Goal: Task Accomplishment & Management: Manage account settings

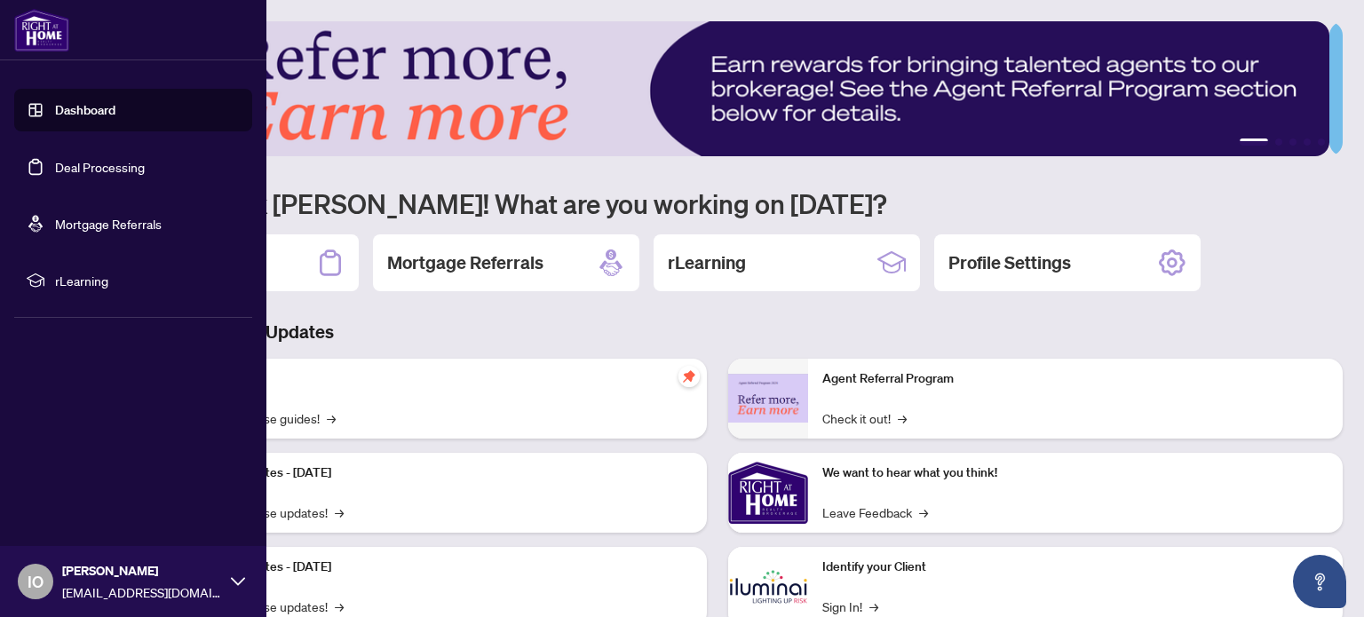
click at [77, 110] on link "Dashboard" at bounding box center [85, 110] width 60 height 16
click at [67, 106] on link "Dashboard" at bounding box center [85, 110] width 60 height 16
click at [89, 164] on link "Deal Processing" at bounding box center [100, 167] width 90 height 16
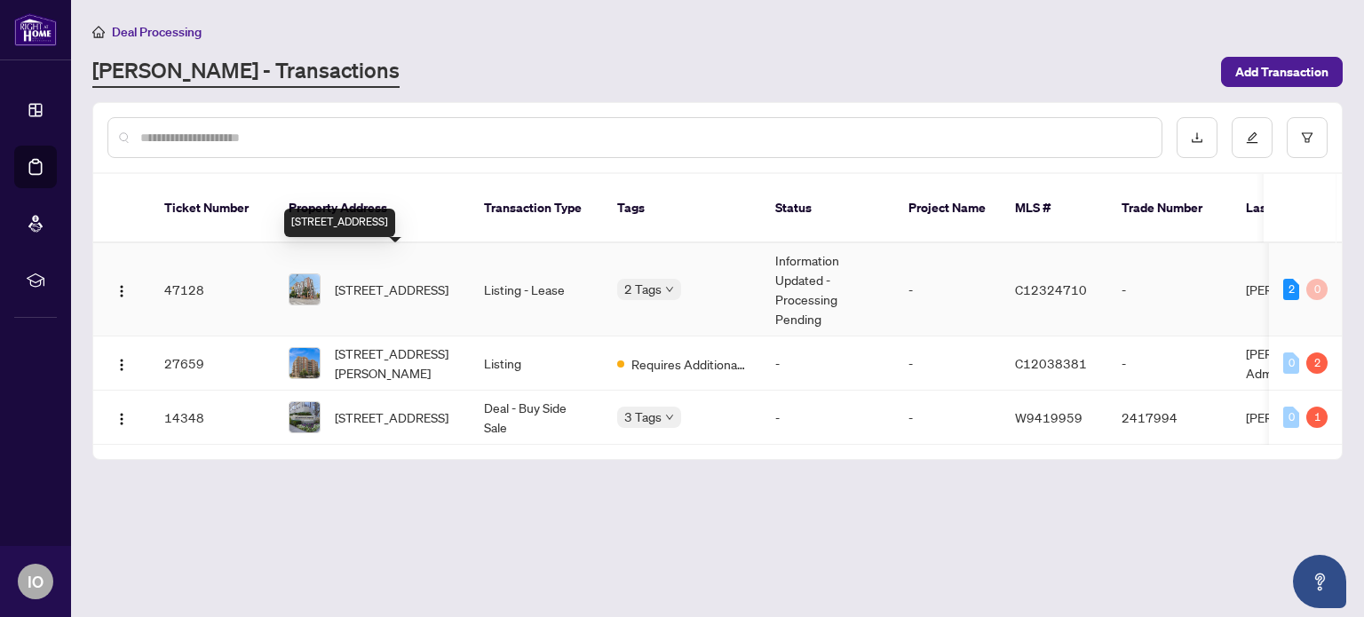
click at [394, 280] on span "[STREET_ADDRESS]" at bounding box center [392, 290] width 114 height 20
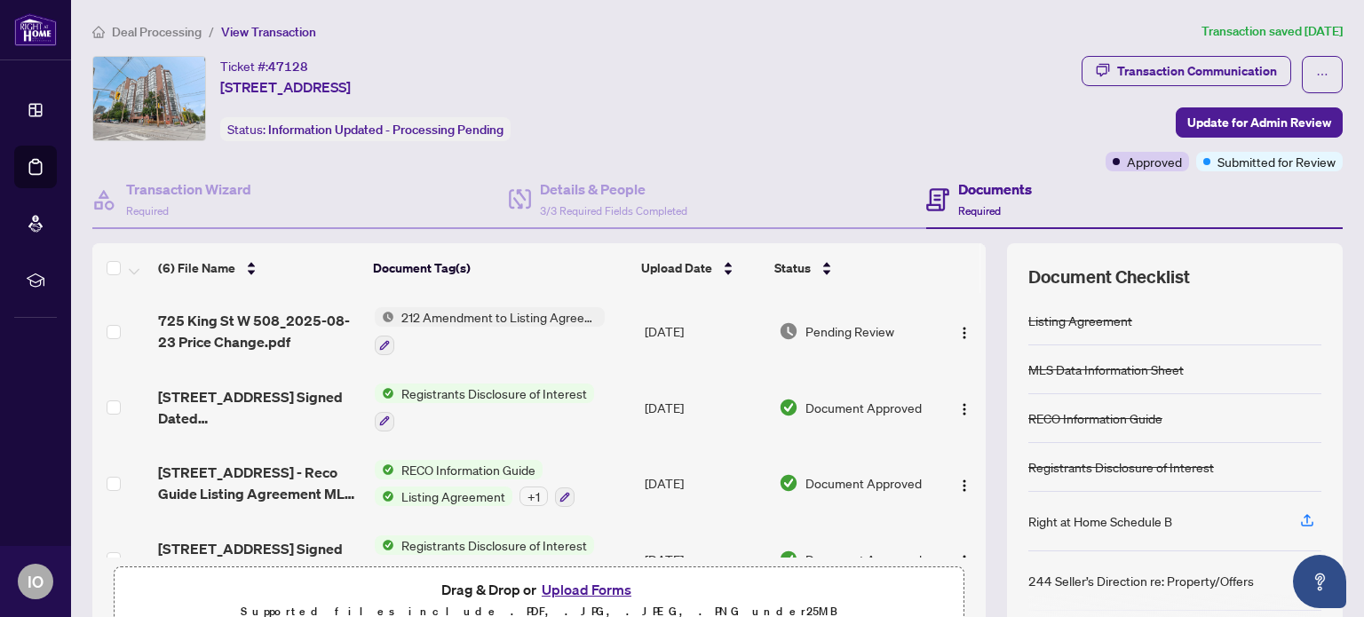
scroll to position [186, 0]
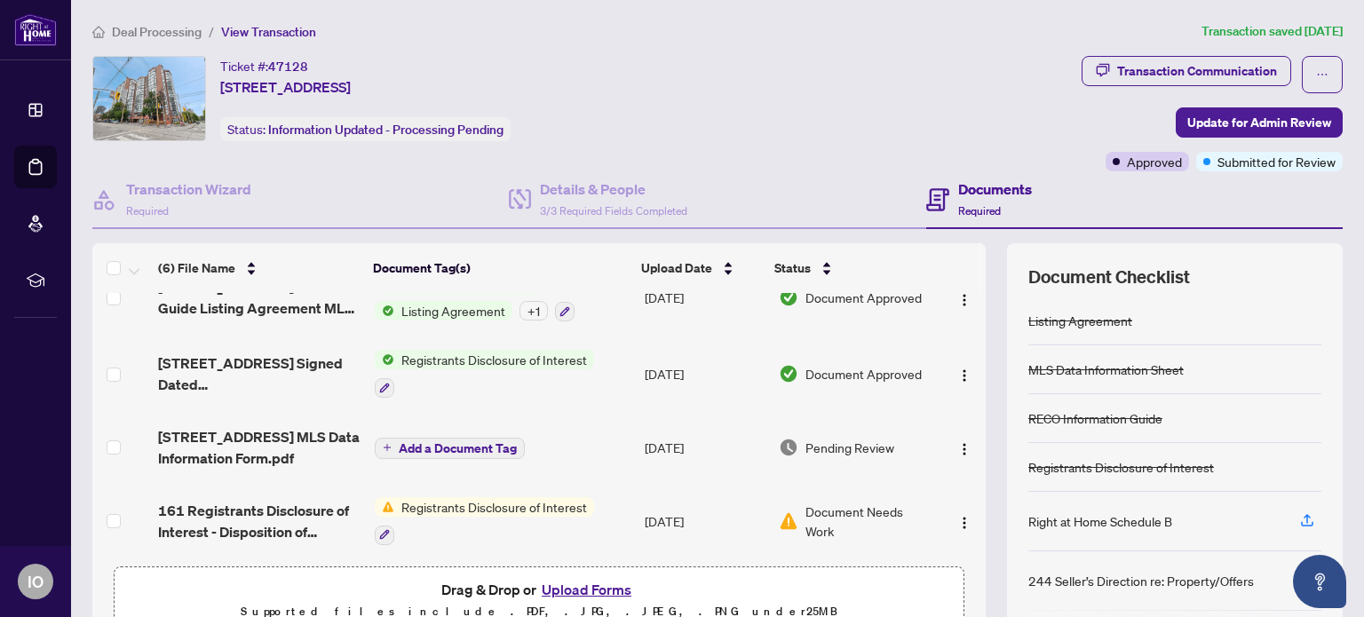
click at [557, 582] on button "Upload Forms" at bounding box center [586, 589] width 100 height 23
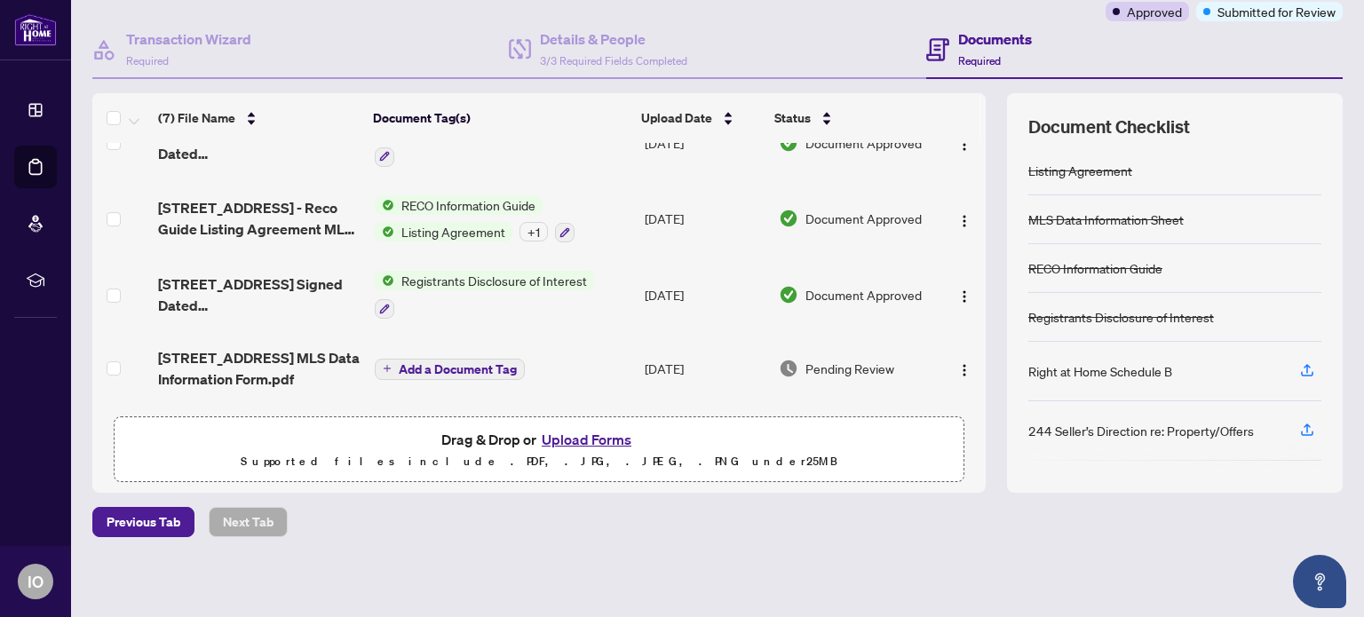
scroll to position [0, 0]
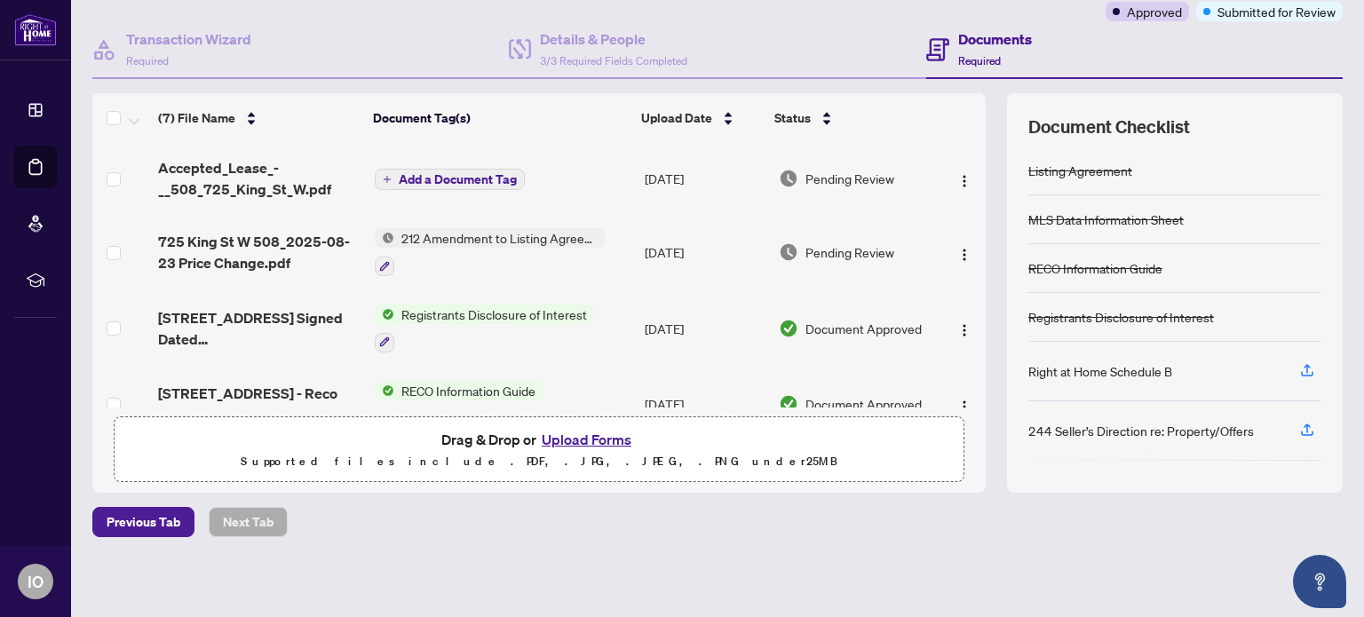
click at [455, 173] on span "Add a Document Tag" at bounding box center [458, 179] width 118 height 12
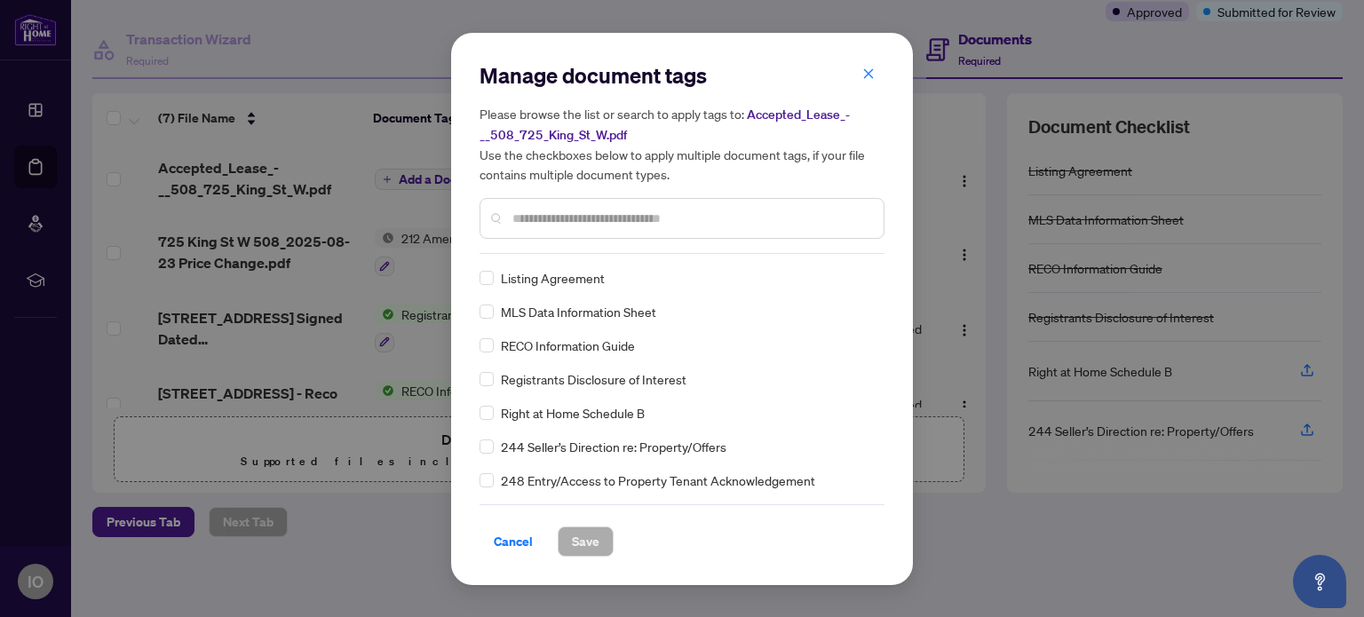
click at [747, 222] on input "text" at bounding box center [690, 219] width 357 height 20
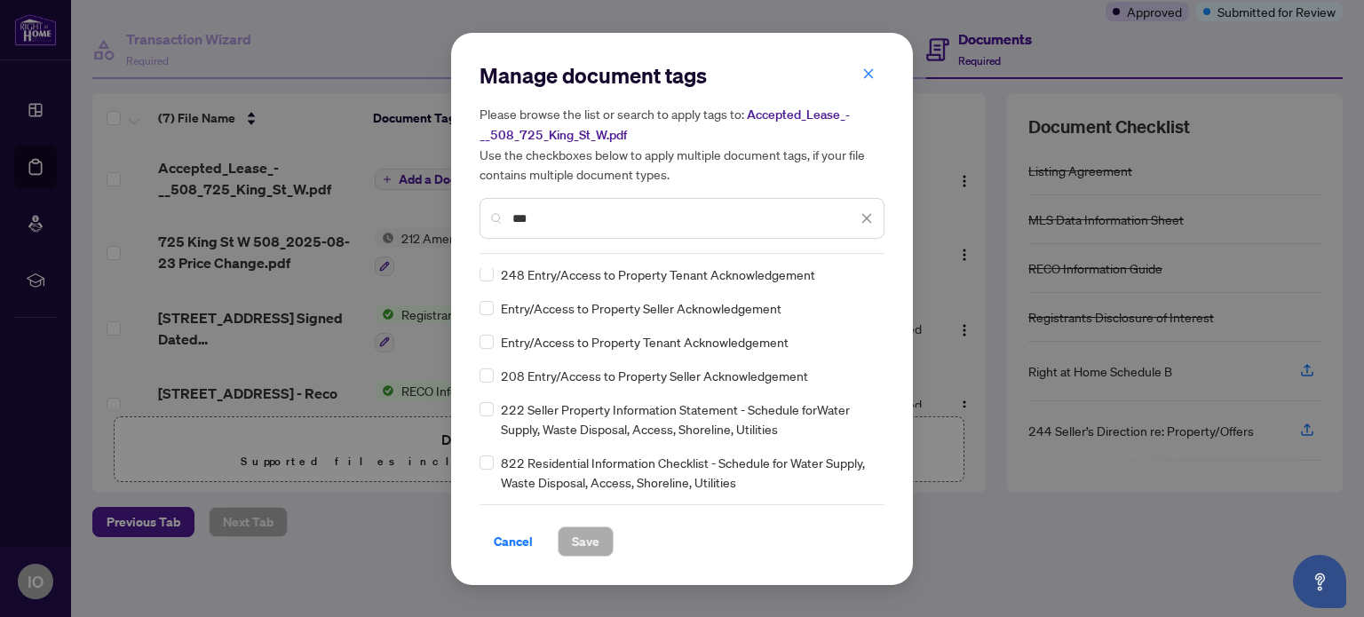
scroll to position [4, 0]
type input "*"
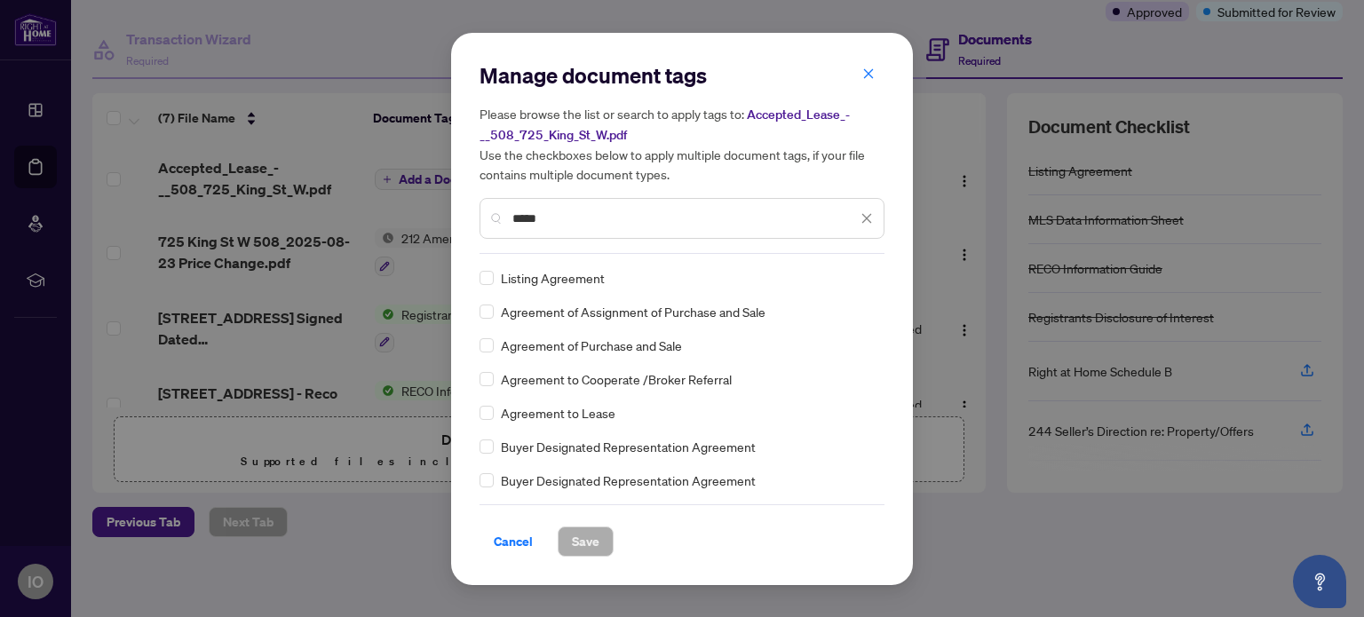
type input "*****"
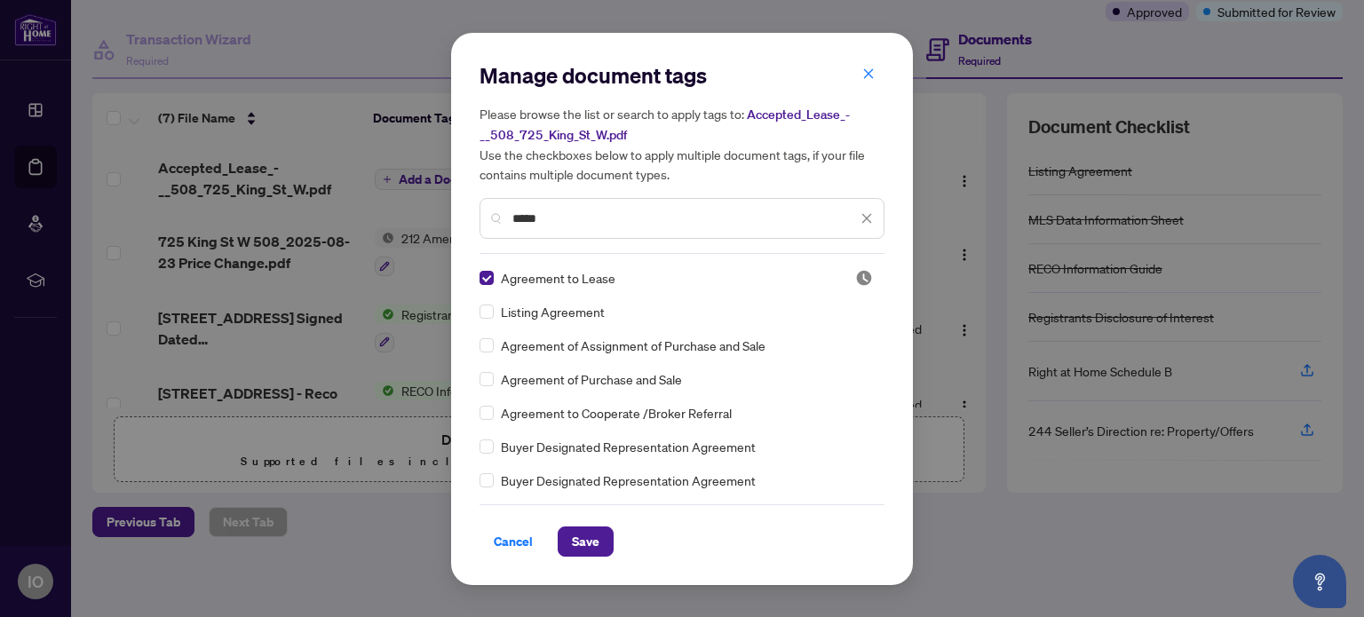
scroll to position [89, 0]
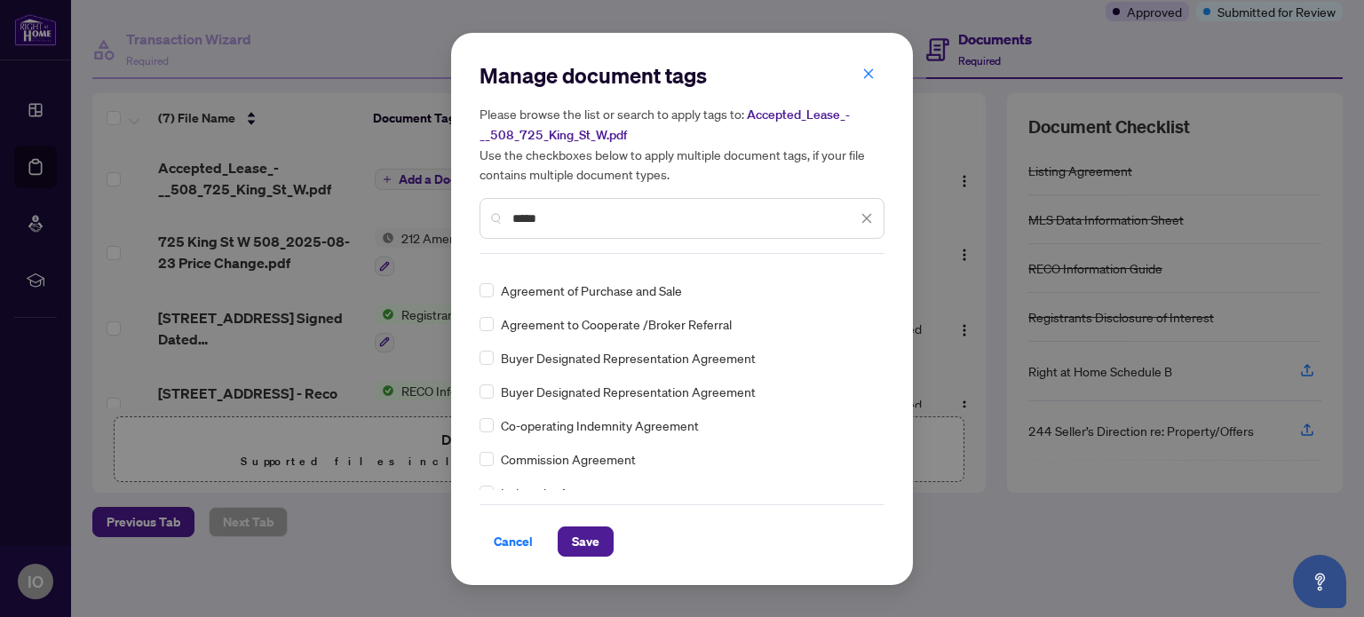
click at [620, 215] on input "*****" at bounding box center [684, 219] width 344 height 20
click at [870, 213] on icon "close" at bounding box center [867, 218] width 10 height 10
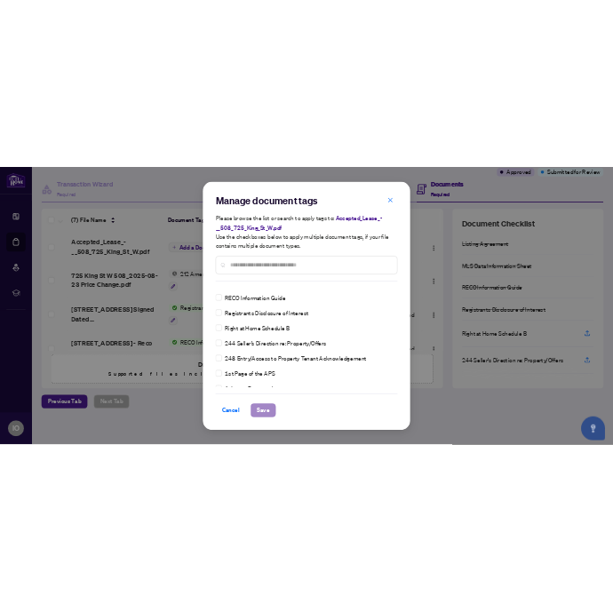
scroll to position [0, 0]
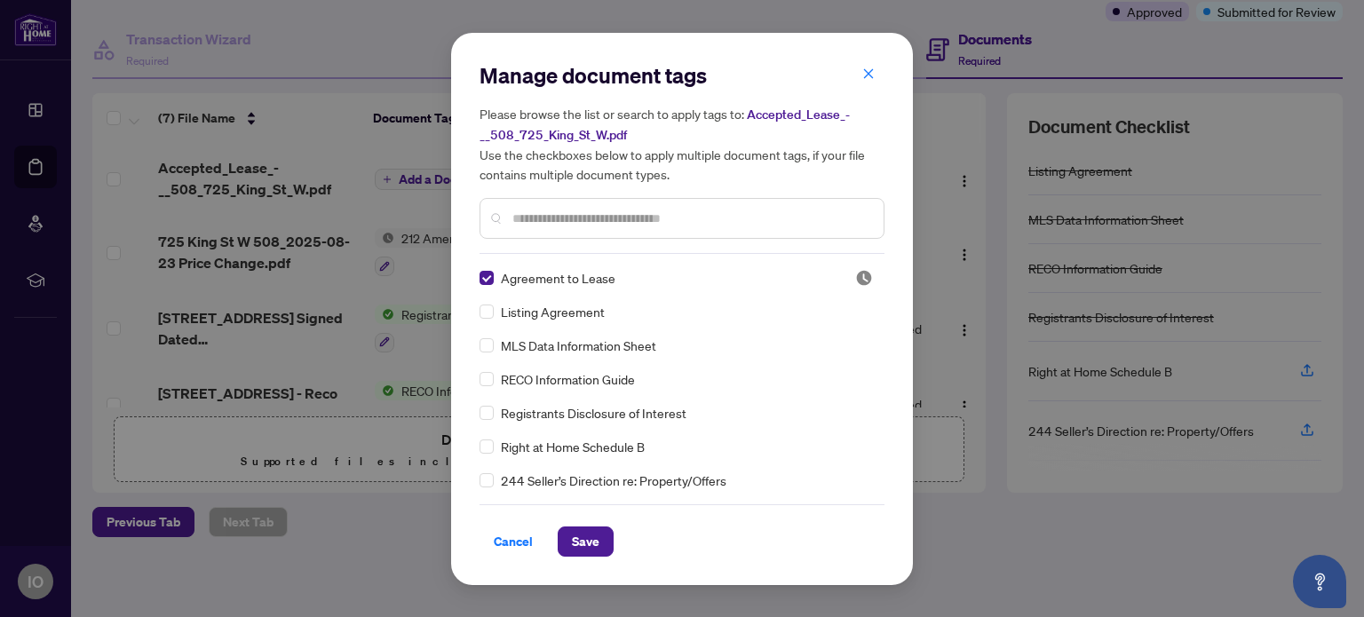
click at [607, 225] on input "text" at bounding box center [690, 219] width 357 height 20
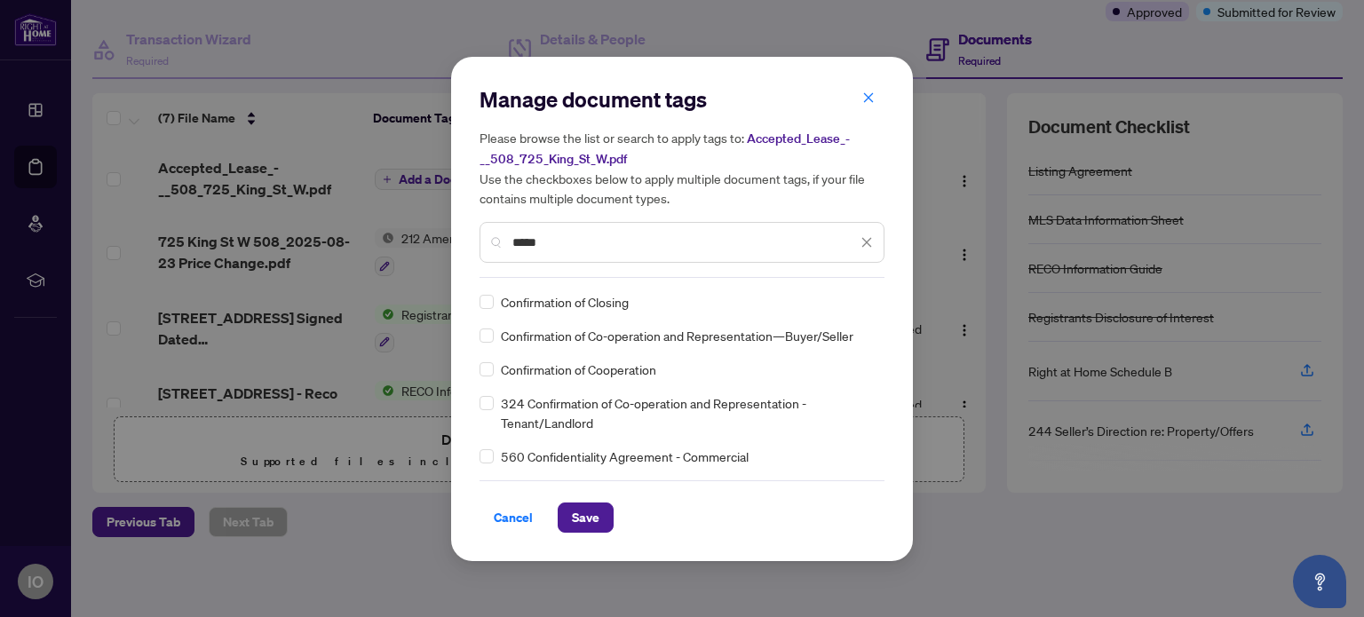
type input "*****"
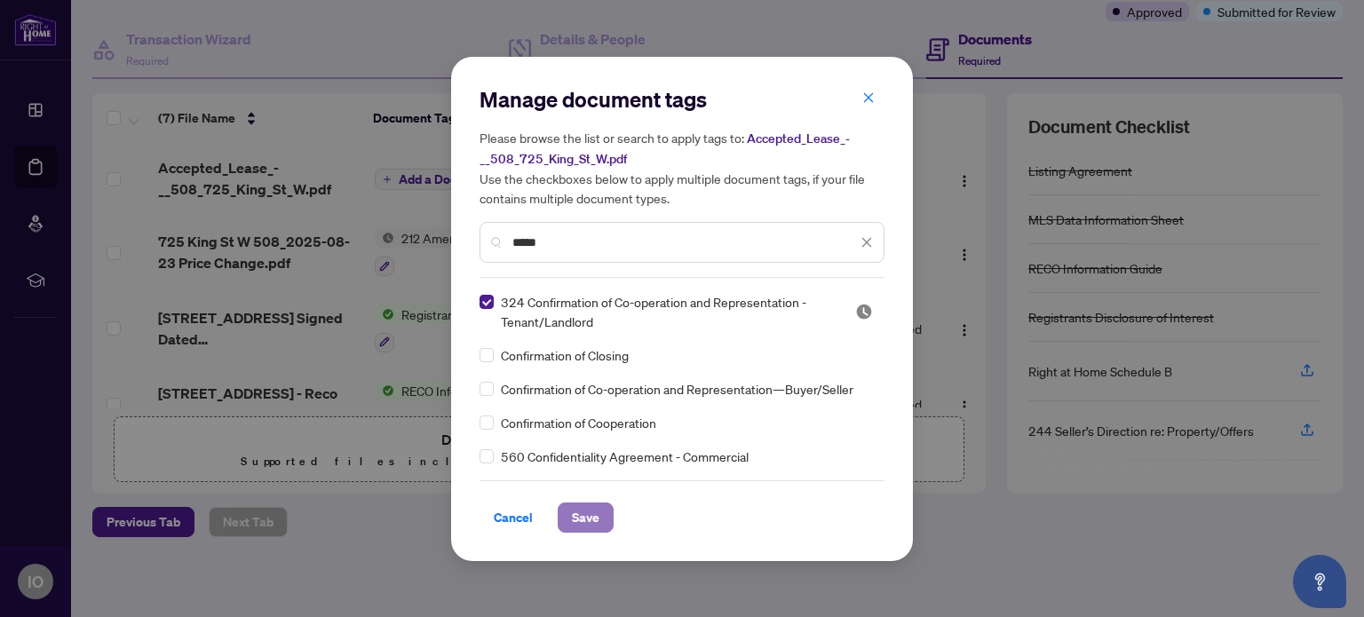
click at [589, 508] on span "Save" at bounding box center [586, 517] width 28 height 28
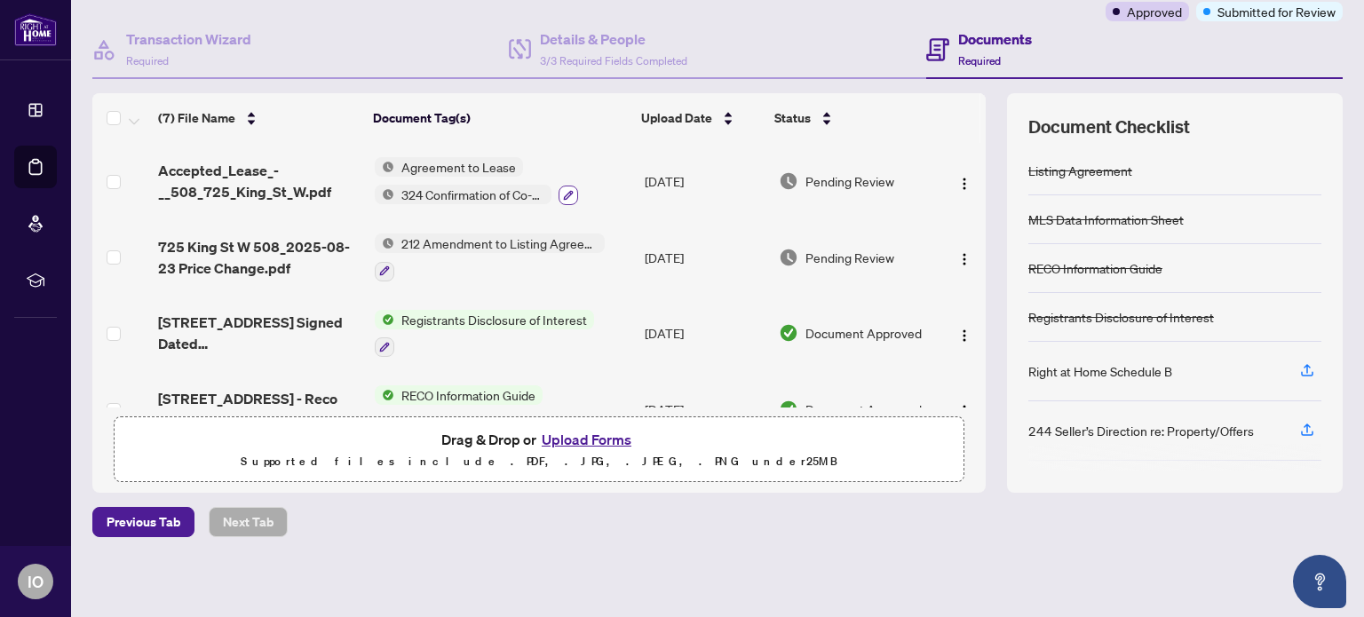
click at [565, 186] on button "button" at bounding box center [568, 196] width 20 height 20
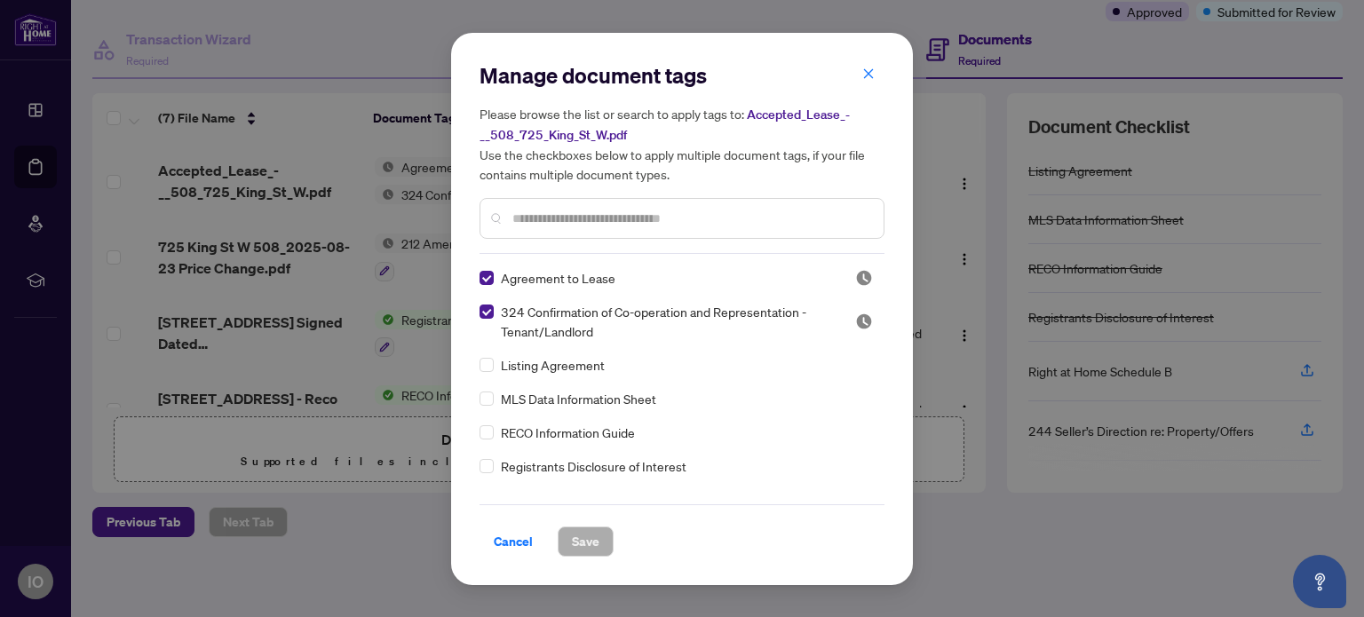
click at [549, 219] on input "text" at bounding box center [690, 219] width 357 height 20
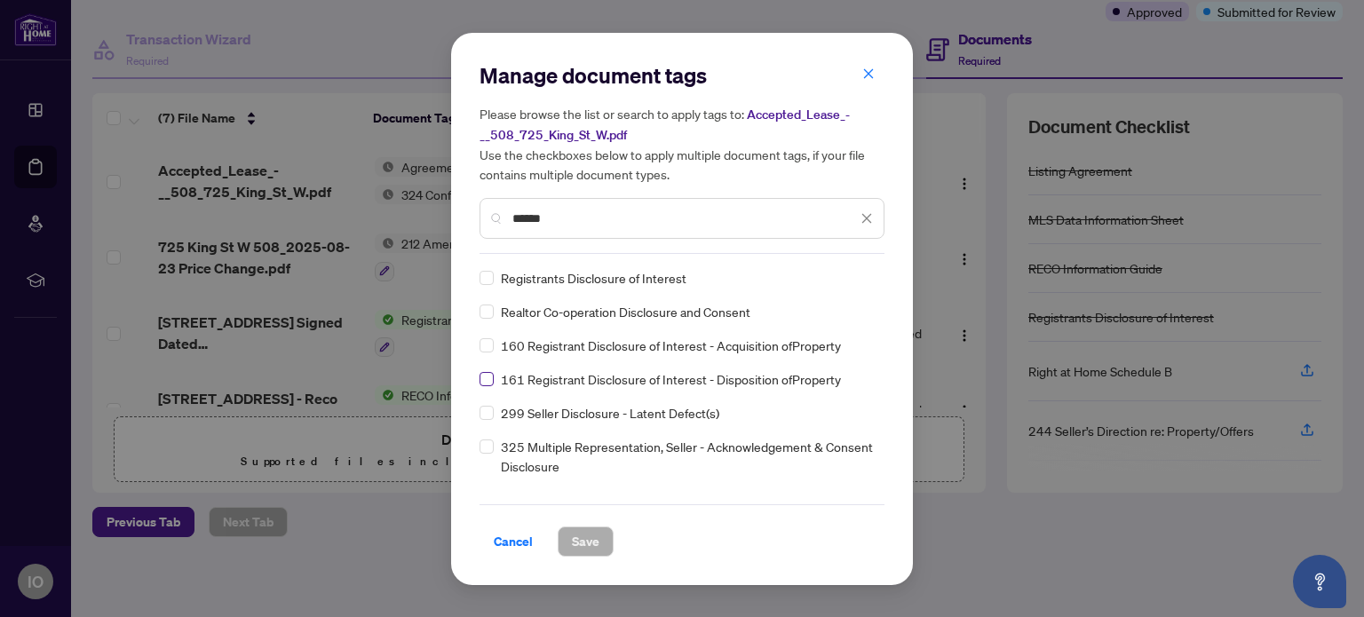
type input "******"
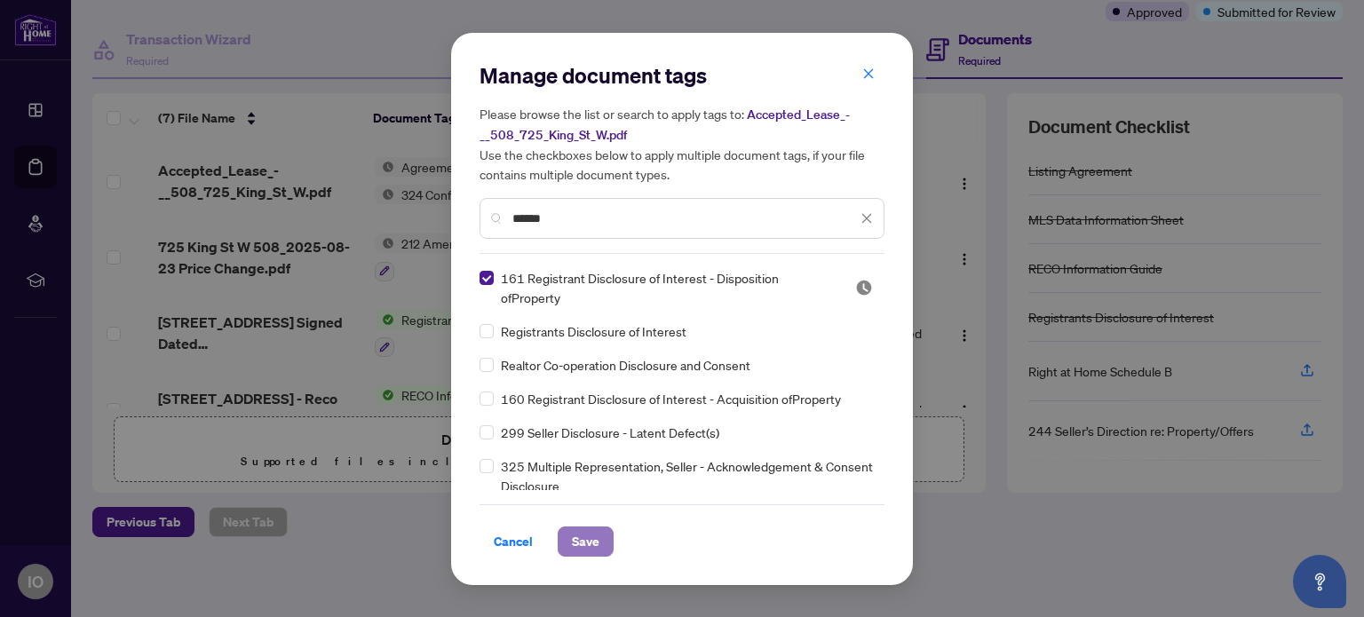
click at [584, 536] on span "Save" at bounding box center [586, 541] width 28 height 28
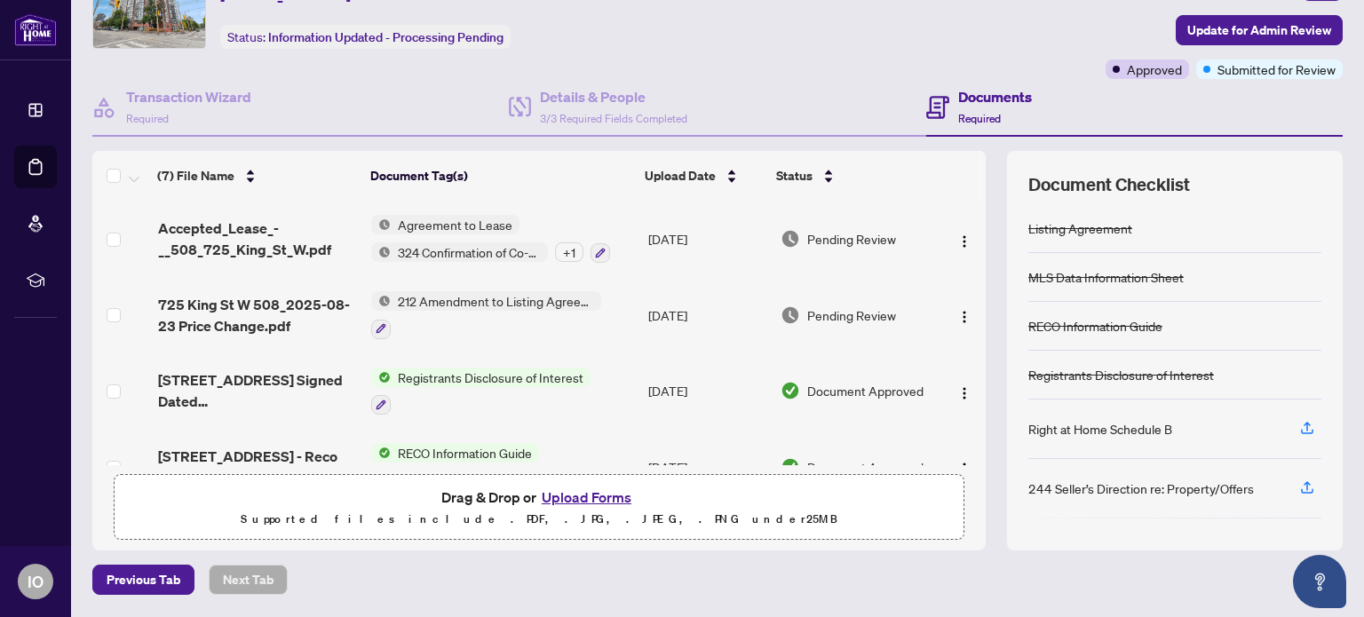
scroll to position [96, 0]
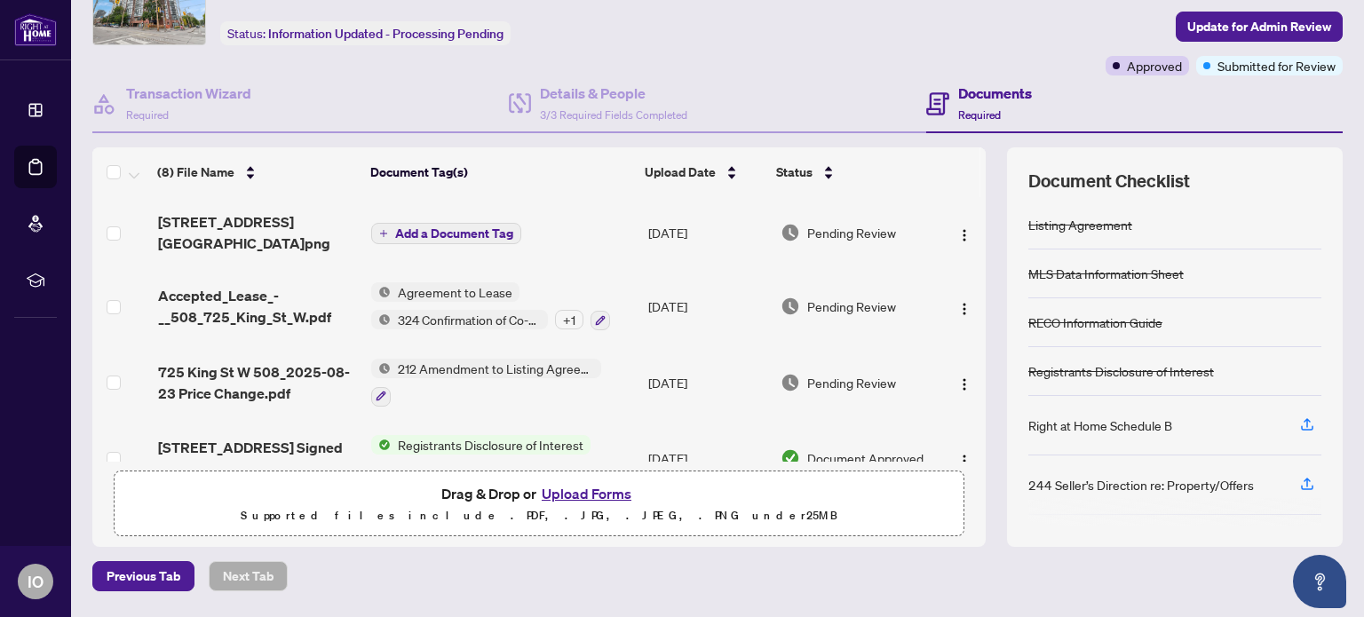
click at [451, 228] on span "Add a Document Tag" at bounding box center [454, 233] width 118 height 12
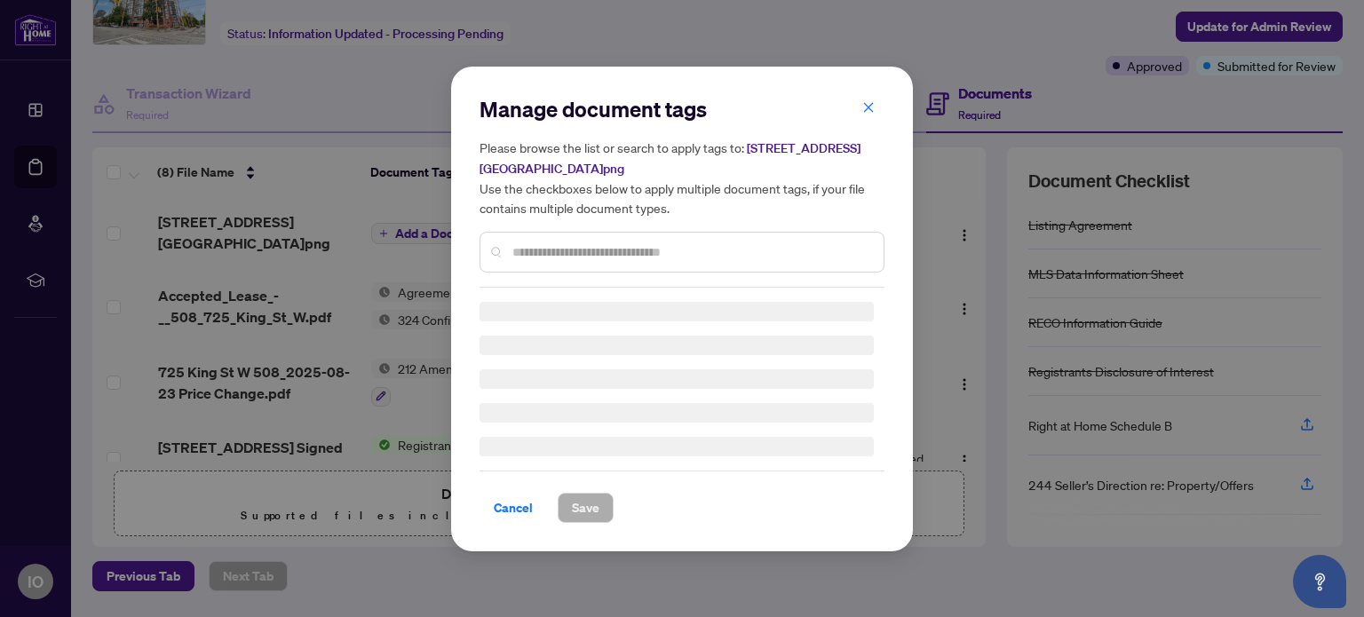
click at [544, 252] on div "Manage document tags Please browse the list or search to apply tags to: [STREET…" at bounding box center [681, 191] width 405 height 193
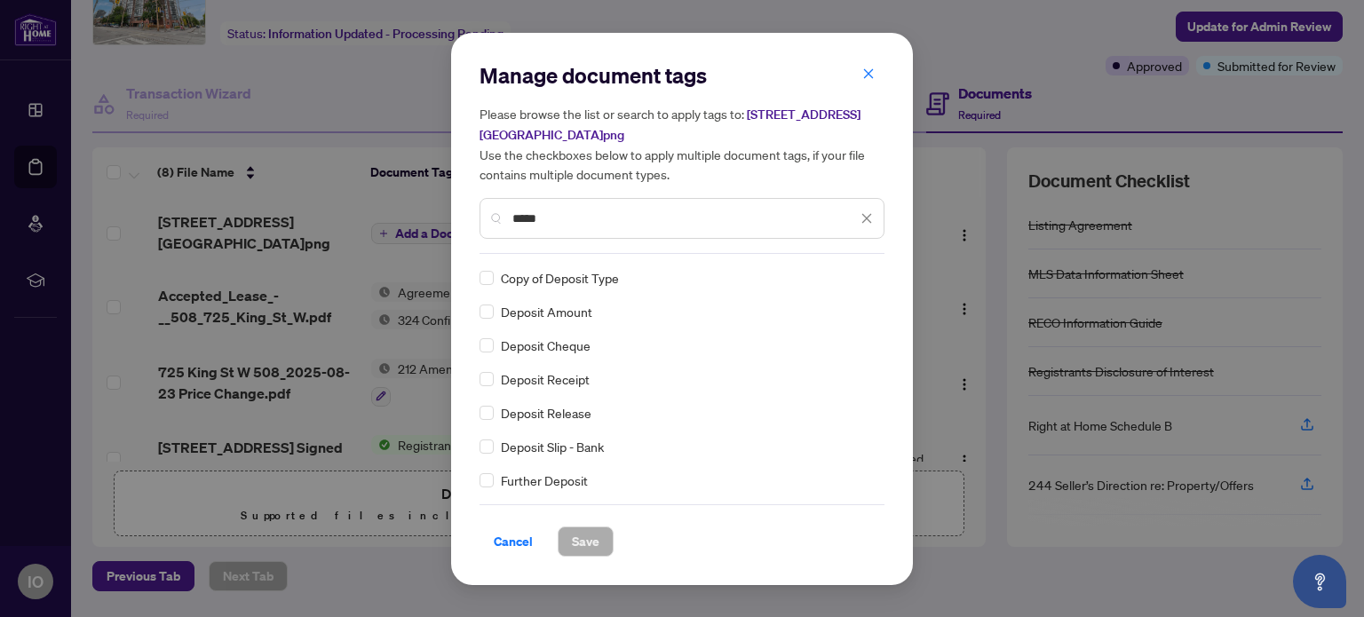
type input "*****"
click at [573, 539] on span "Save" at bounding box center [586, 541] width 28 height 28
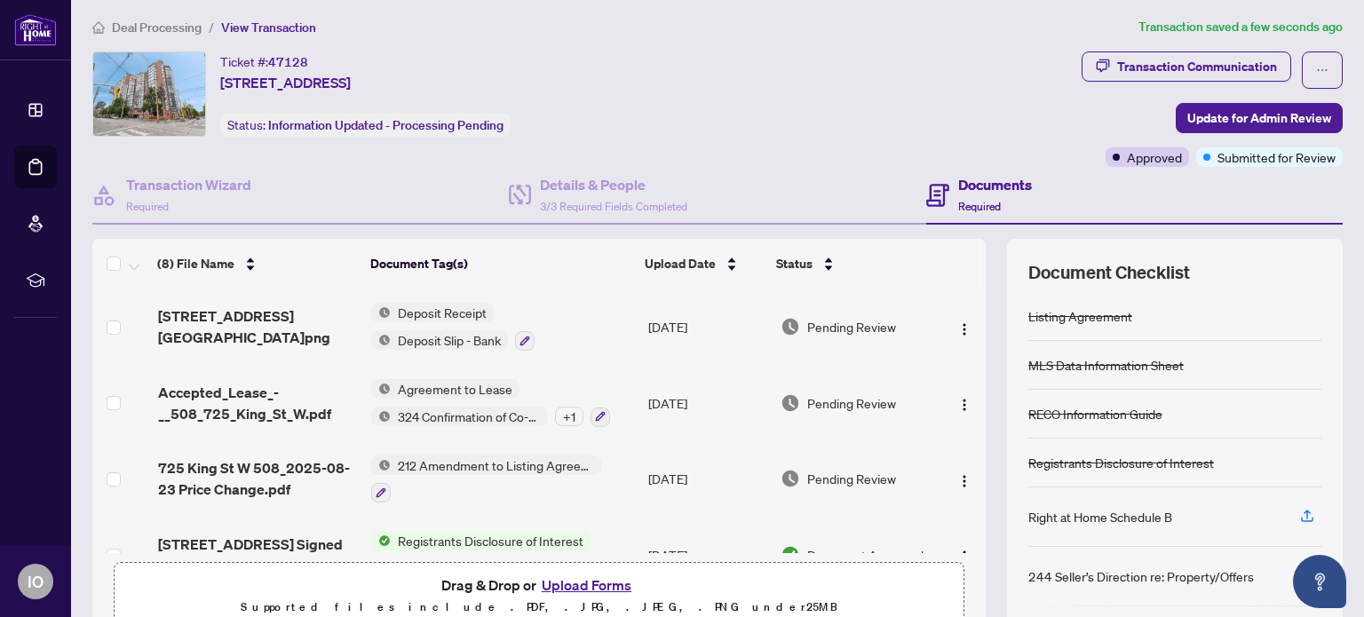
scroll to position [0, 0]
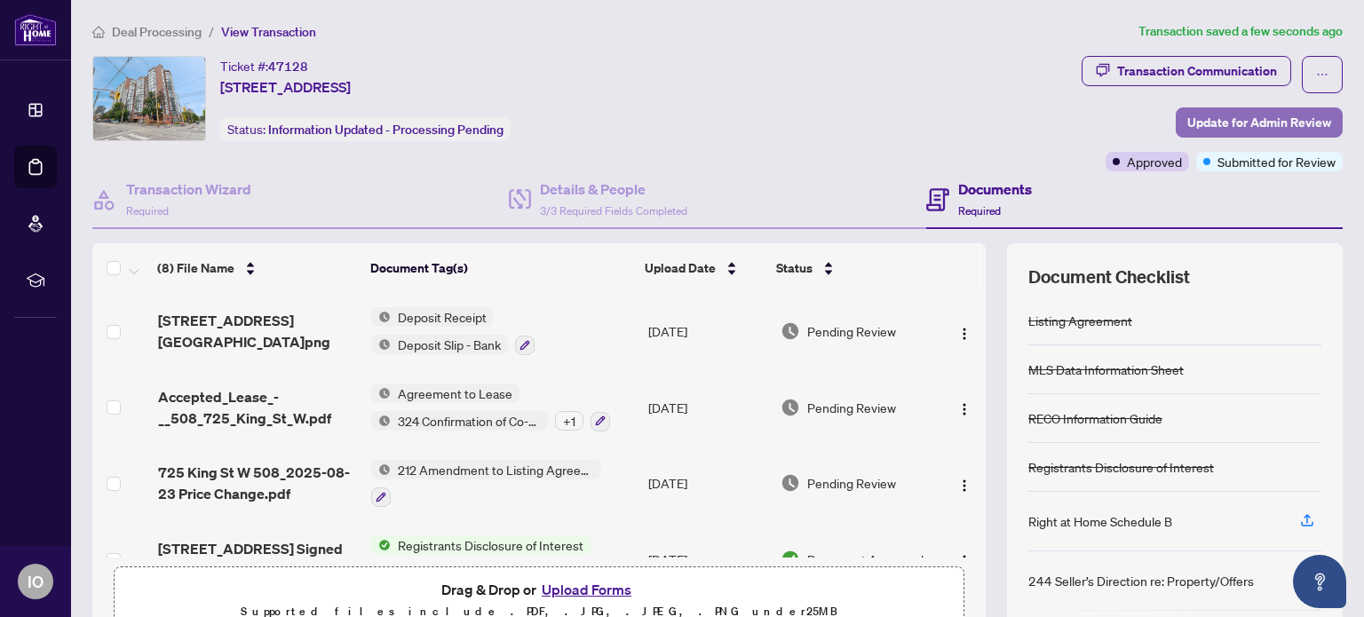
click at [1253, 116] on span "Update for Admin Review" at bounding box center [1259, 122] width 144 height 28
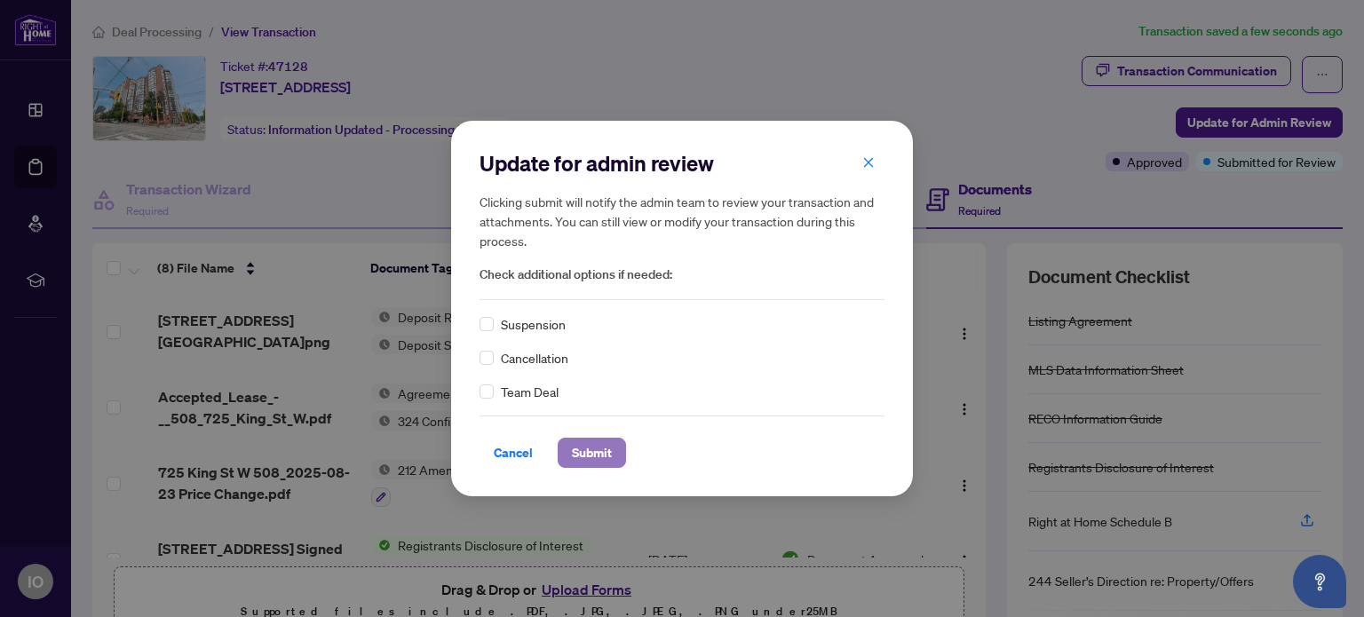
click at [579, 456] on span "Submit" at bounding box center [592, 453] width 40 height 28
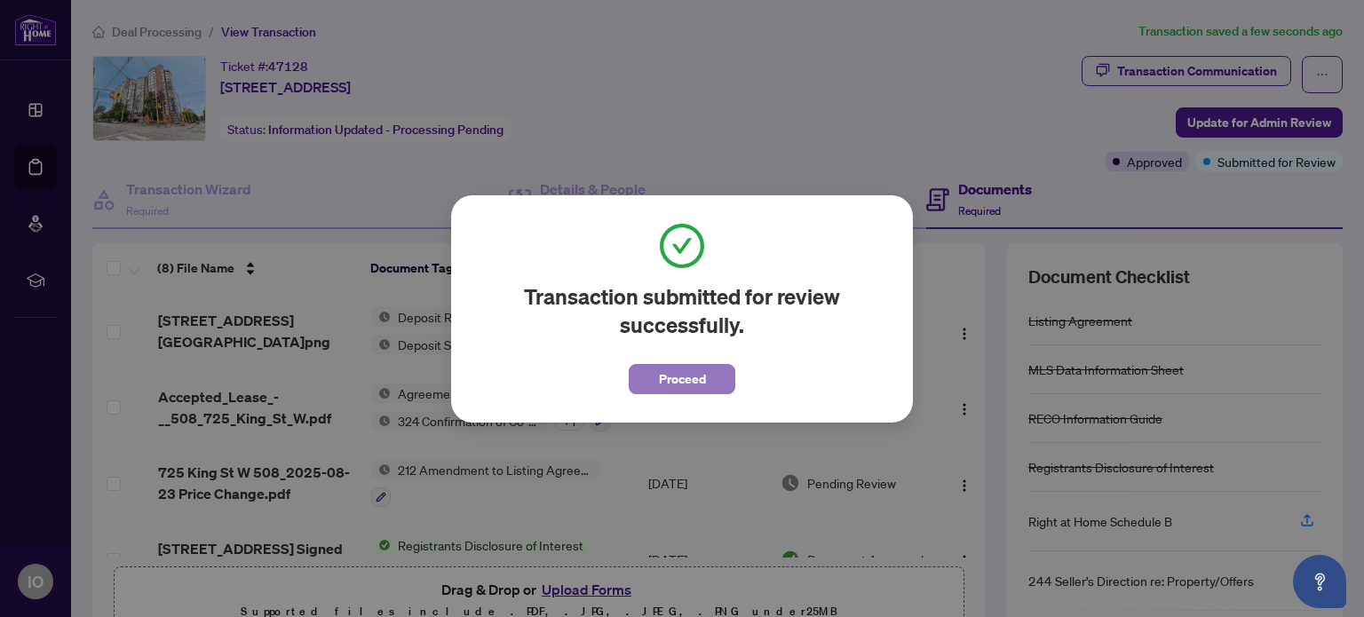
click at [696, 381] on span "Proceed" at bounding box center [682, 379] width 47 height 28
